Goal: Share content: Share content

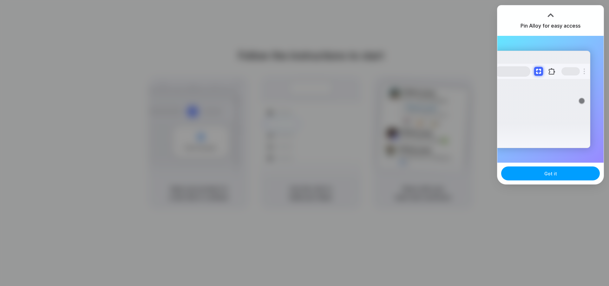
click at [536, 173] on button "Got it" at bounding box center [550, 173] width 99 height 14
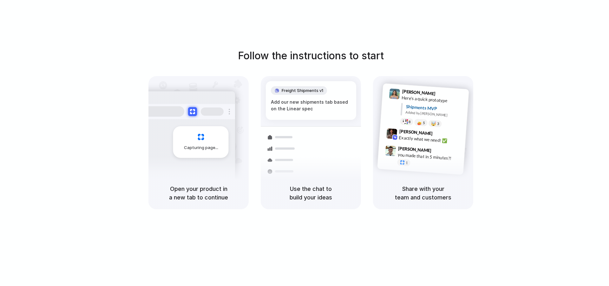
click at [375, 15] on div "Follow the instructions to start Capturing page Open your product in a new tab …" at bounding box center [310, 149] width 621 height 299
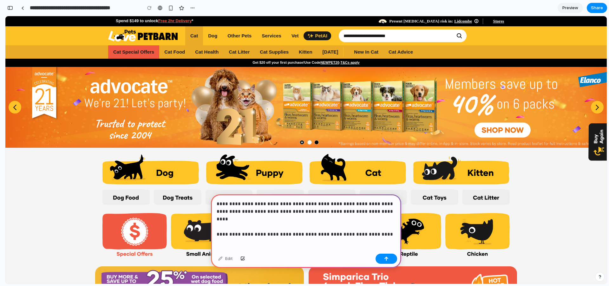
click at [309, 226] on p "**********" at bounding box center [306, 215] width 179 height 30
drag, startPoint x: 364, startPoint y: 227, endPoint x: 350, endPoint y: 226, distance: 14.3
click at [350, 226] on p "**********" at bounding box center [306, 215] width 179 height 30
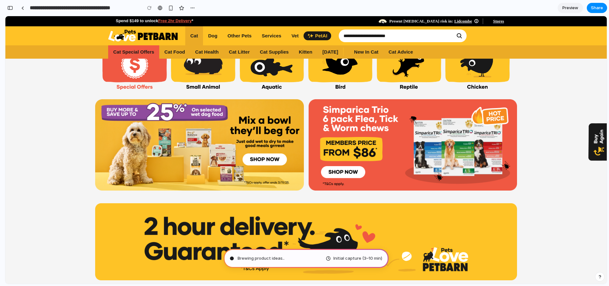
scroll to position [168, 0]
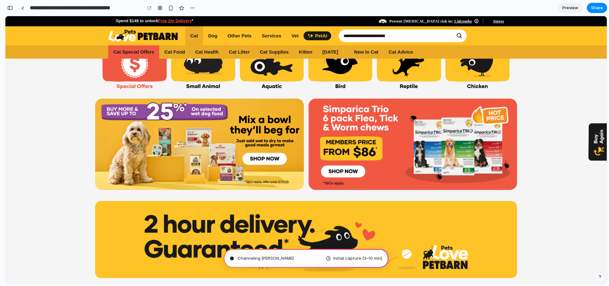
click at [278, 51] on link "Cat Supplies" at bounding box center [274, 51] width 39 height 13
click at [302, 54] on link "Kitten" at bounding box center [306, 51] width 24 height 13
click at [273, 36] on link "Services" at bounding box center [271, 35] width 30 height 19
click at [316, 37] on link "PetAI" at bounding box center [316, 35] width 27 height 9
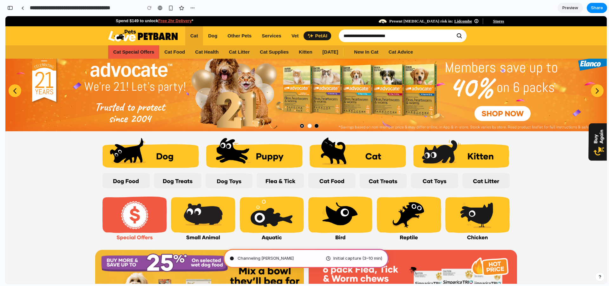
scroll to position [0, 0]
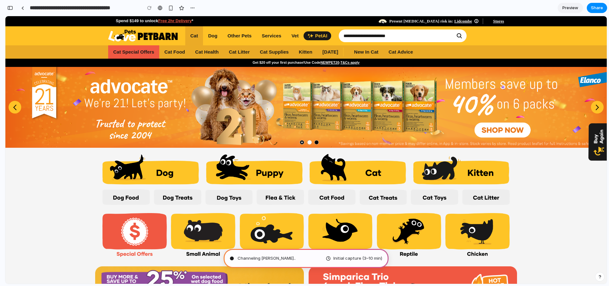
click at [178, 49] on link "Cat Food" at bounding box center [174, 51] width 31 height 13
click at [201, 50] on link "Cat Health" at bounding box center [207, 51] width 34 height 13
click at [232, 51] on link "Cat Litter" at bounding box center [239, 51] width 31 height 13
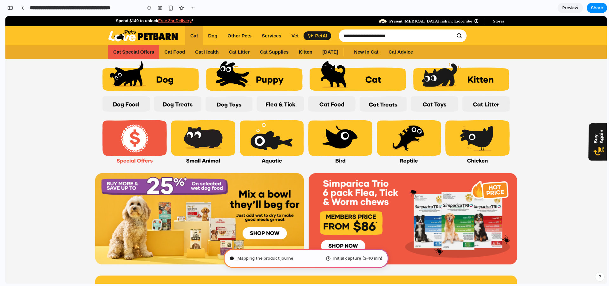
scroll to position [108, 0]
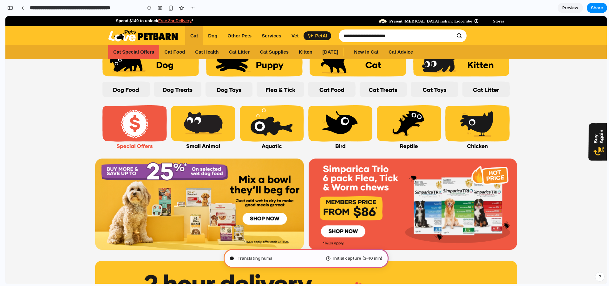
click at [412, 41] on input "Search everything for pets" at bounding box center [403, 35] width 128 height 13
click at [460, 35] on button "Search" at bounding box center [459, 35] width 8 height 13
click at [24, 7] on div at bounding box center [22, 7] width 3 height 3
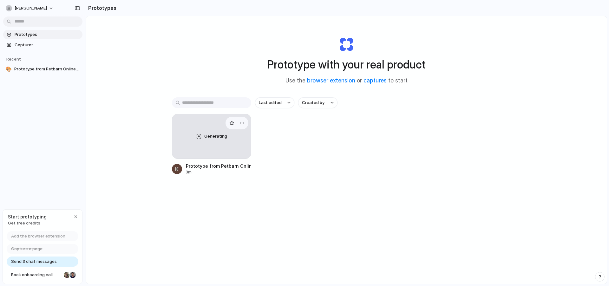
click at [216, 141] on div "Generating" at bounding box center [211, 136] width 79 height 44
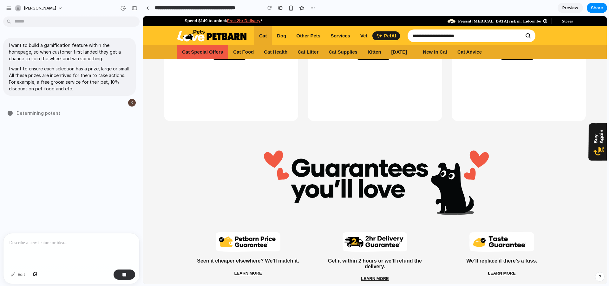
scroll to position [1287, 0]
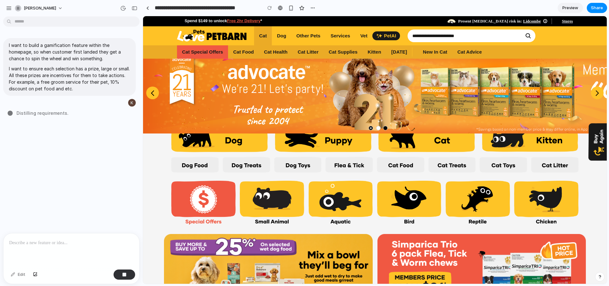
scroll to position [0, 0]
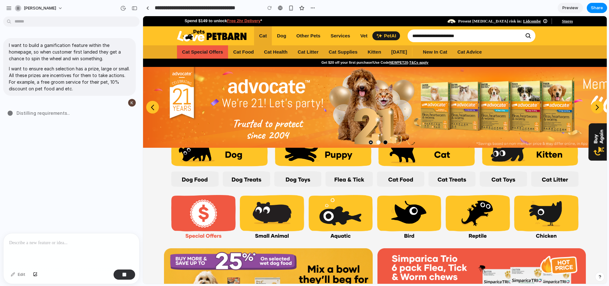
click at [600, 108] on button at bounding box center [597, 107] width 13 height 13
click at [599, 108] on icon at bounding box center [597, 107] width 4 height 6
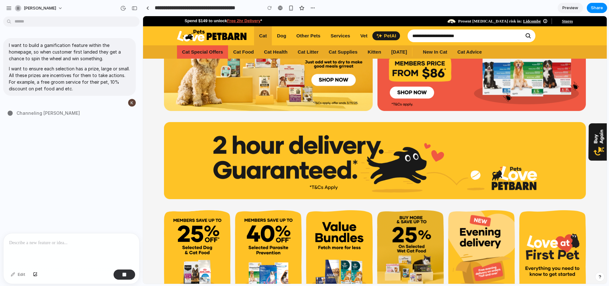
scroll to position [236, 0]
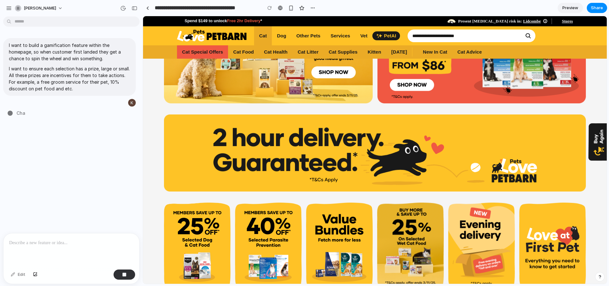
click at [249, 20] on link "Free 2hr Delivery" at bounding box center [244, 20] width 34 height 5
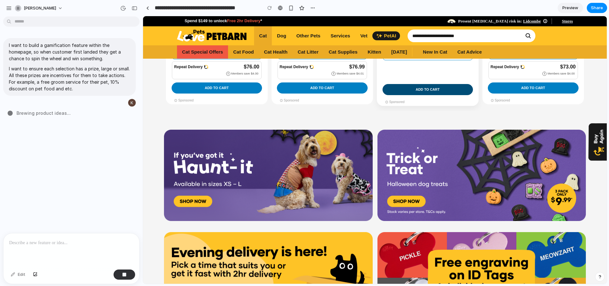
scroll to position [742, 0]
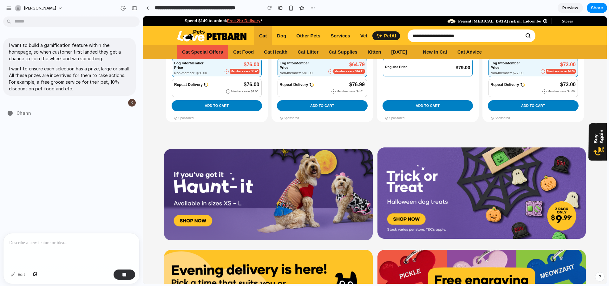
click at [329, 175] on img at bounding box center [268, 194] width 209 height 91
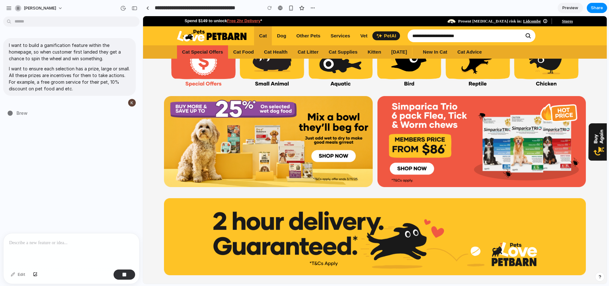
scroll to position [0, 0]
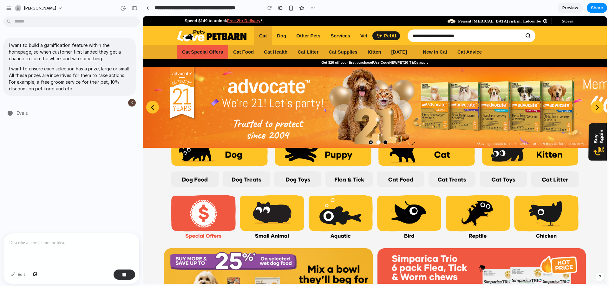
type input "**********"
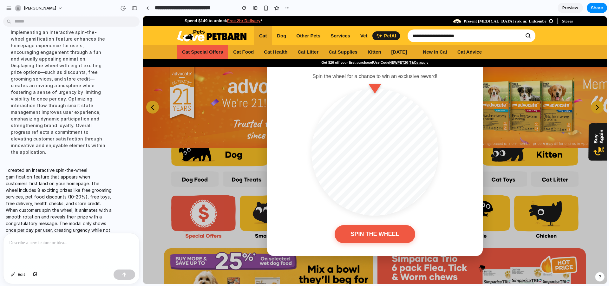
click at [572, 41] on div "Categories Cat Cat Special Offers Cat Food Cat Health Cat Litter Cat Supplies K…" at bounding box center [374, 35] width 417 height 19
click at [392, 233] on button "SPIN THE WHEEL" at bounding box center [375, 234] width 84 height 19
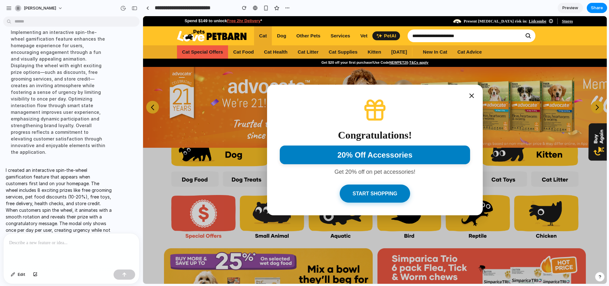
click at [473, 94] on icon at bounding box center [472, 96] width 4 height 4
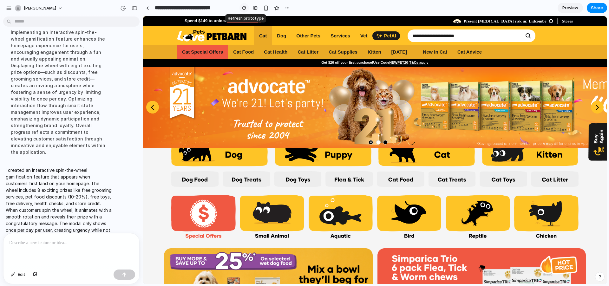
click at [246, 8] on div "button" at bounding box center [244, 8] width 4 height 4
click at [285, 7] on div "button" at bounding box center [287, 7] width 5 height 5
click at [254, 8] on div "Duplicate Delete" at bounding box center [304, 143] width 609 height 286
click at [255, 7] on div at bounding box center [255, 7] width 5 height 5
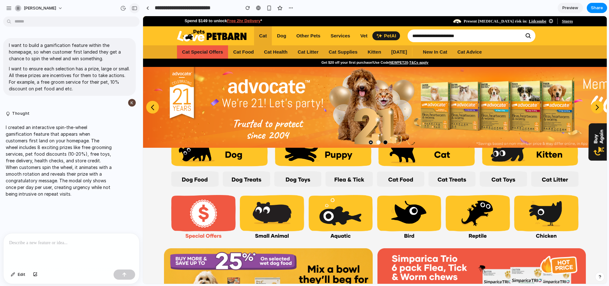
click at [138, 9] on button "button" at bounding box center [134, 8] width 10 height 10
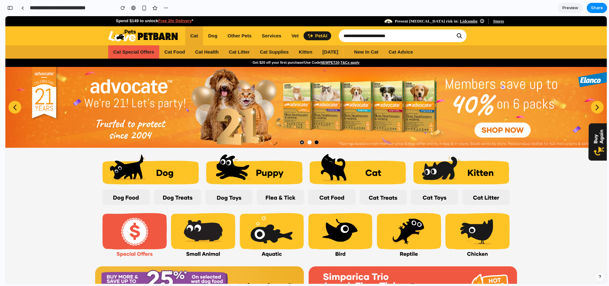
click at [567, 5] on span "Preview" at bounding box center [570, 8] width 16 height 6
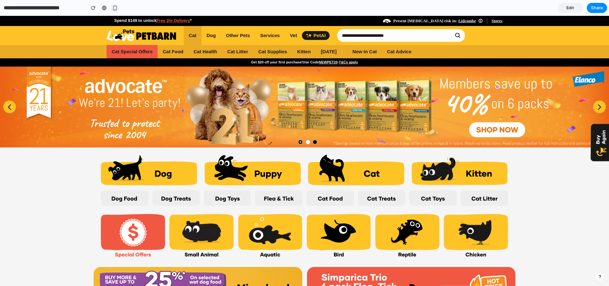
click at [112, 7] on button "button" at bounding box center [115, 8] width 10 height 10
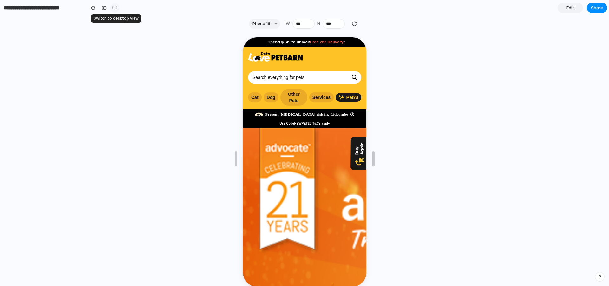
click at [114, 8] on div "button" at bounding box center [114, 7] width 5 height 5
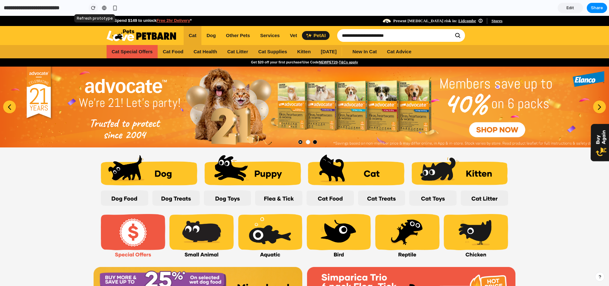
click at [92, 7] on div "button" at bounding box center [93, 8] width 4 height 4
click at [589, 9] on button "Share" at bounding box center [597, 8] width 20 height 10
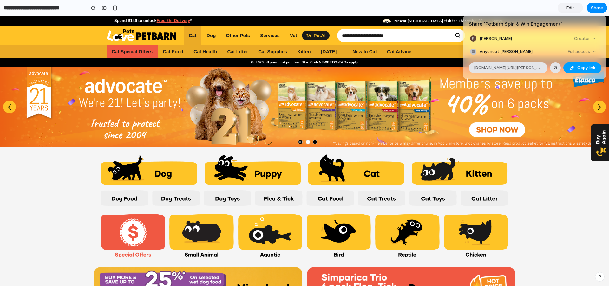
click at [582, 66] on span "Copy link" at bounding box center [586, 68] width 18 height 6
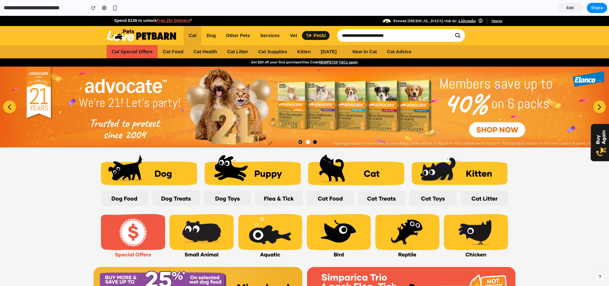
drag, startPoint x: 550, startPoint y: 170, endPoint x: 550, endPoint y: 154, distance: 16.2
click at [550, 170] on div "Share ' Petbarn Spin & Win Engagement ' Kurt Yang Creator Anyone at Kurt-yang F…" at bounding box center [304, 143] width 609 height 286
click at [569, 6] on span "Edit" at bounding box center [570, 8] width 8 height 6
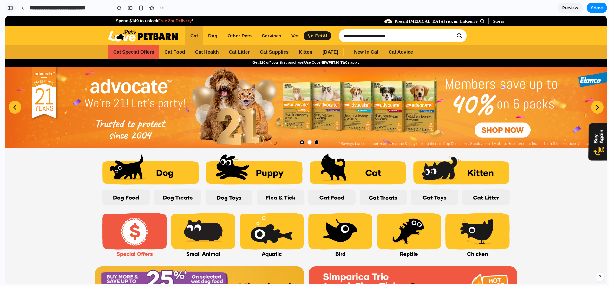
click at [10, 6] on div "button" at bounding box center [10, 8] width 6 height 4
